Goal: Information Seeking & Learning: Check status

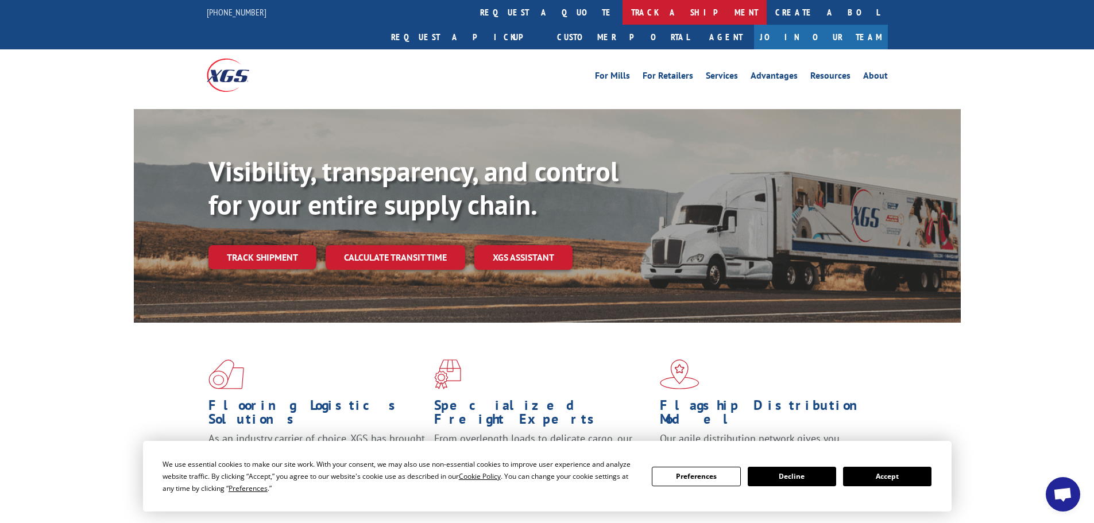
click at [622, 10] on link "track a shipment" at bounding box center [694, 12] width 144 height 25
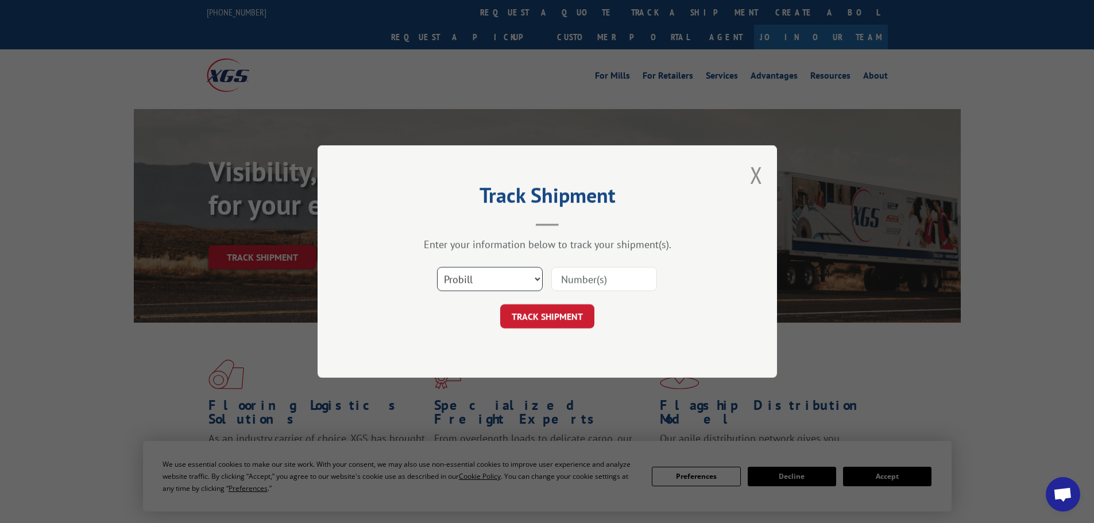
click at [477, 276] on select "Select category... Probill BOL PO" at bounding box center [490, 279] width 106 height 24
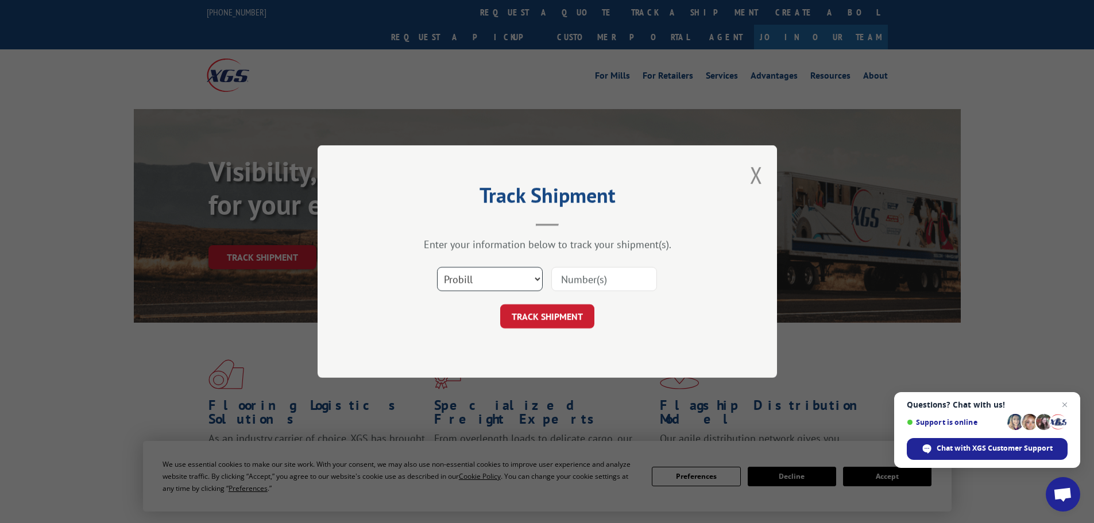
select select "po"
click at [437, 267] on select "Select category... Probill BOL PO" at bounding box center [490, 279] width 106 height 24
paste input "12537615"
type input "12537615"
click at [554, 315] on button "TRACK SHIPMENT" at bounding box center [547, 316] width 94 height 24
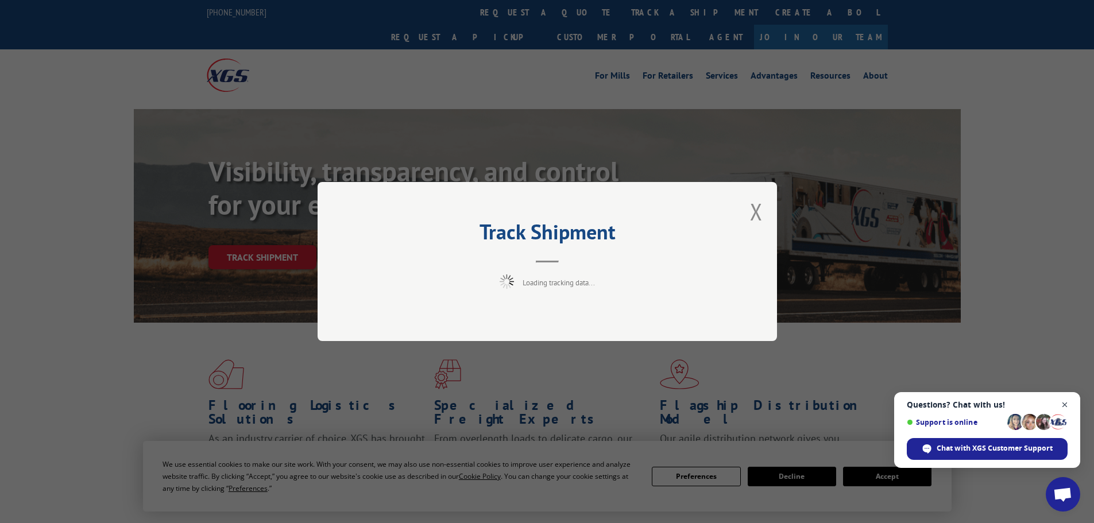
click at [1064, 405] on span "Close chat" at bounding box center [1065, 405] width 14 height 14
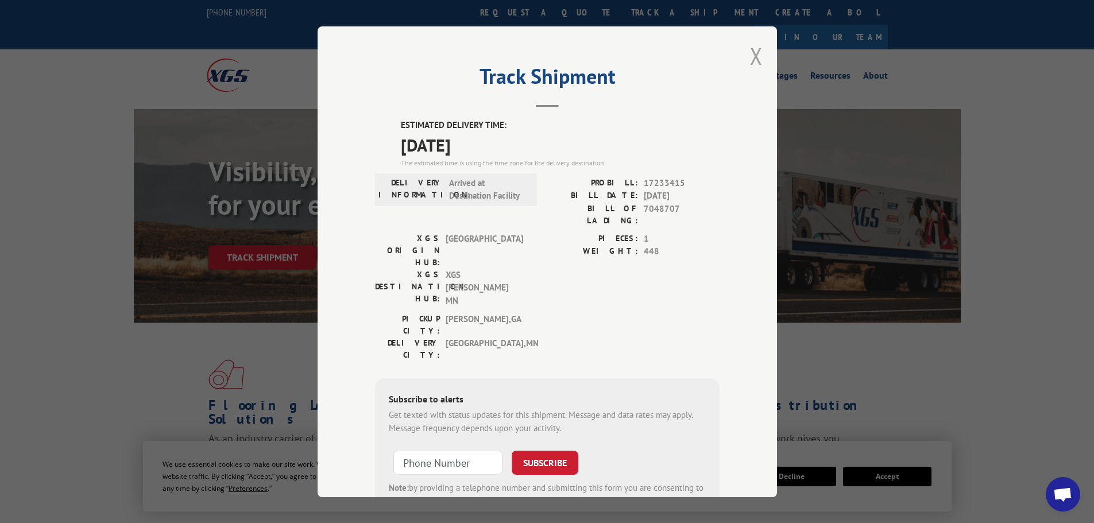
click at [751, 59] on button "Close modal" at bounding box center [756, 56] width 13 height 30
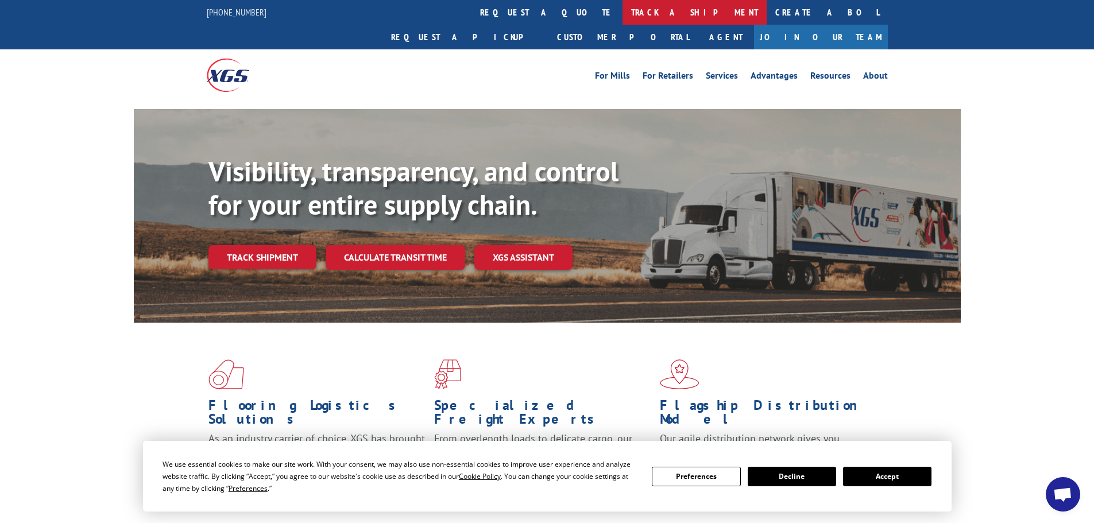
click at [622, 20] on link "track a shipment" at bounding box center [694, 12] width 144 height 25
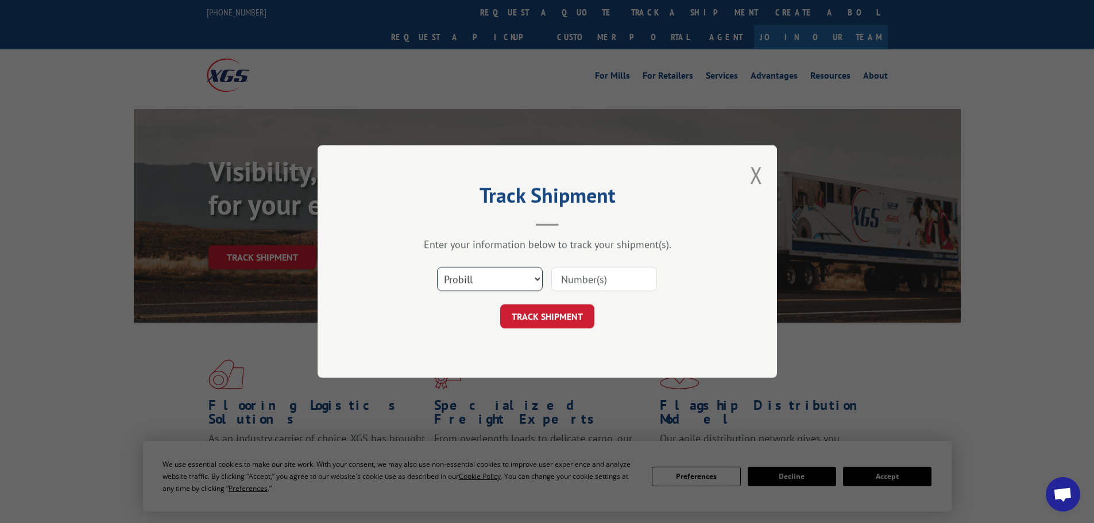
click at [475, 288] on select "Select category... Probill BOL PO" at bounding box center [490, 279] width 106 height 24
select select "po"
click at [437, 267] on select "Select category... Probill BOL PO" at bounding box center [490, 279] width 106 height 24
paste input "12537649"
type input "12537649"
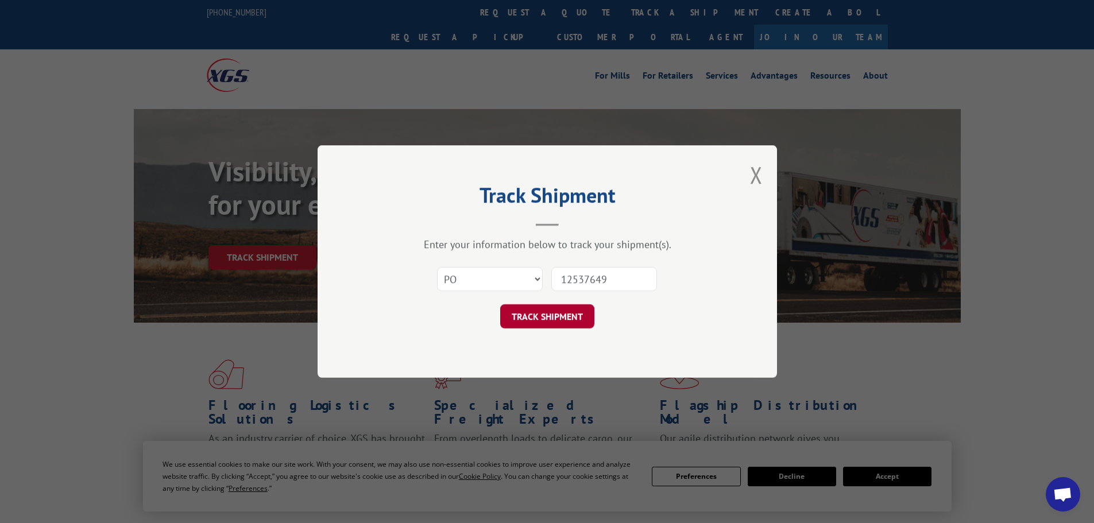
click at [566, 322] on button "TRACK SHIPMENT" at bounding box center [547, 316] width 94 height 24
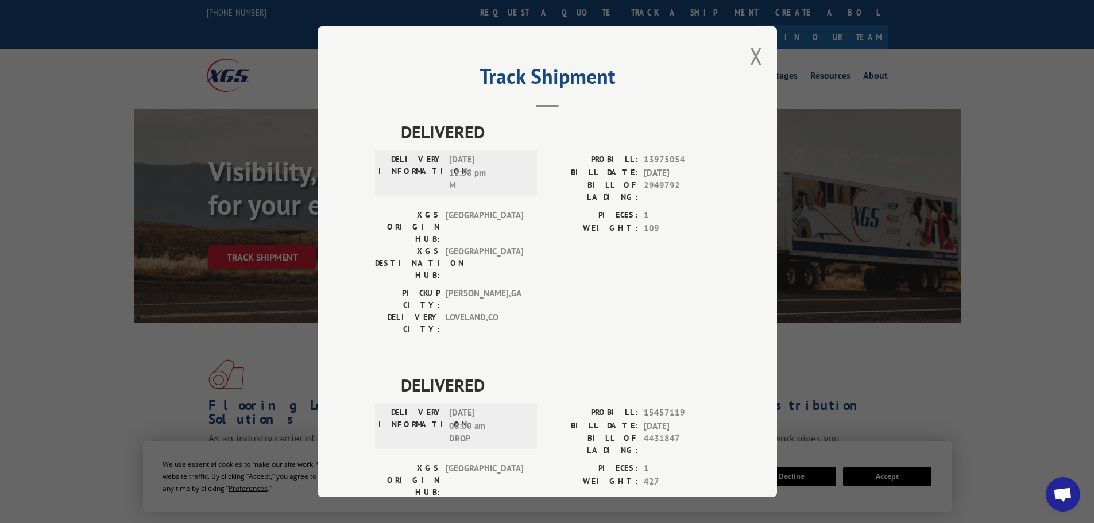
click at [758, 56] on div "Track Shipment DELIVERED DELIVERY INFORMATION: 08/08/2022 12:58 pm M PROBILL: 1…" at bounding box center [547, 261] width 459 height 471
click at [750, 58] on button "Close modal" at bounding box center [756, 56] width 13 height 30
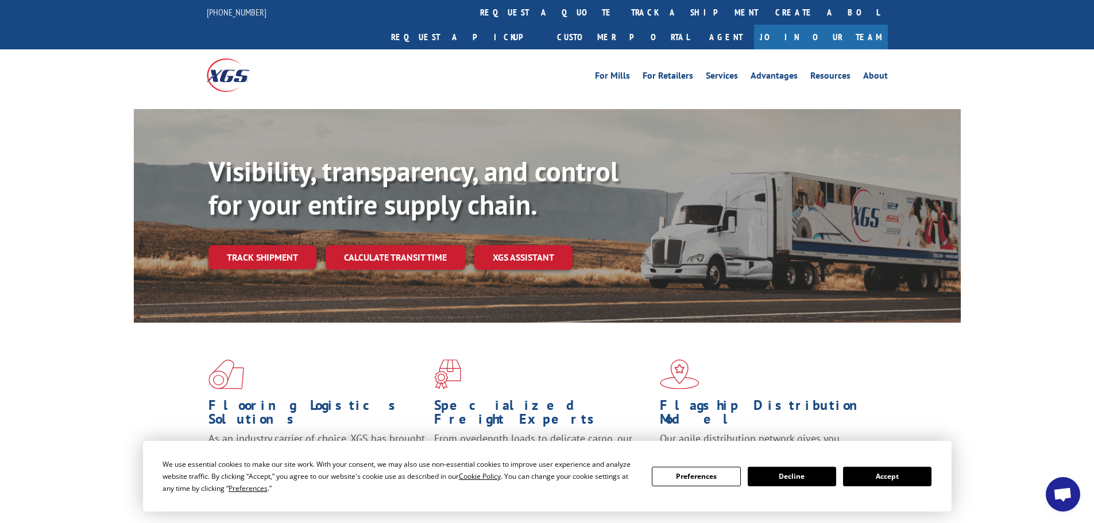
click at [866, 476] on button "Accept" at bounding box center [887, 477] width 88 height 20
